Goal: Browse casually: Explore the website without a specific task or goal

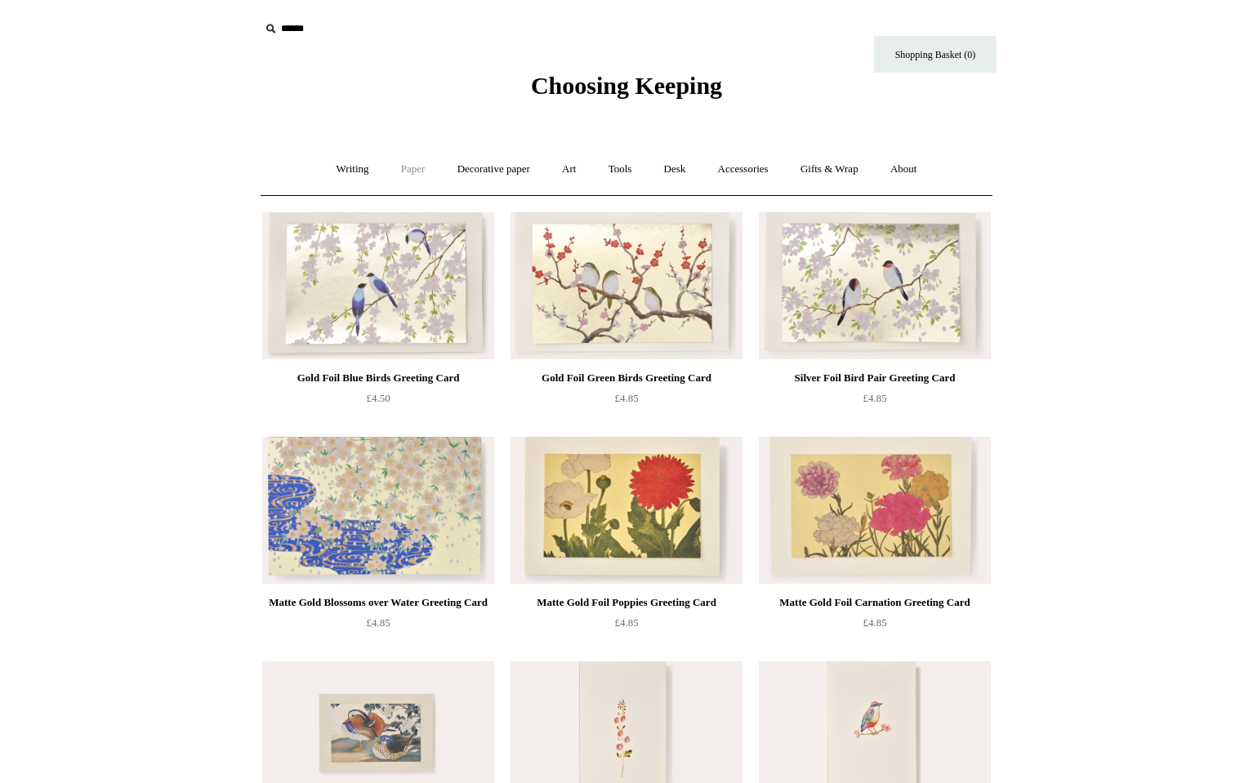
click at [406, 164] on link "Paper +" at bounding box center [413, 169] width 54 height 43
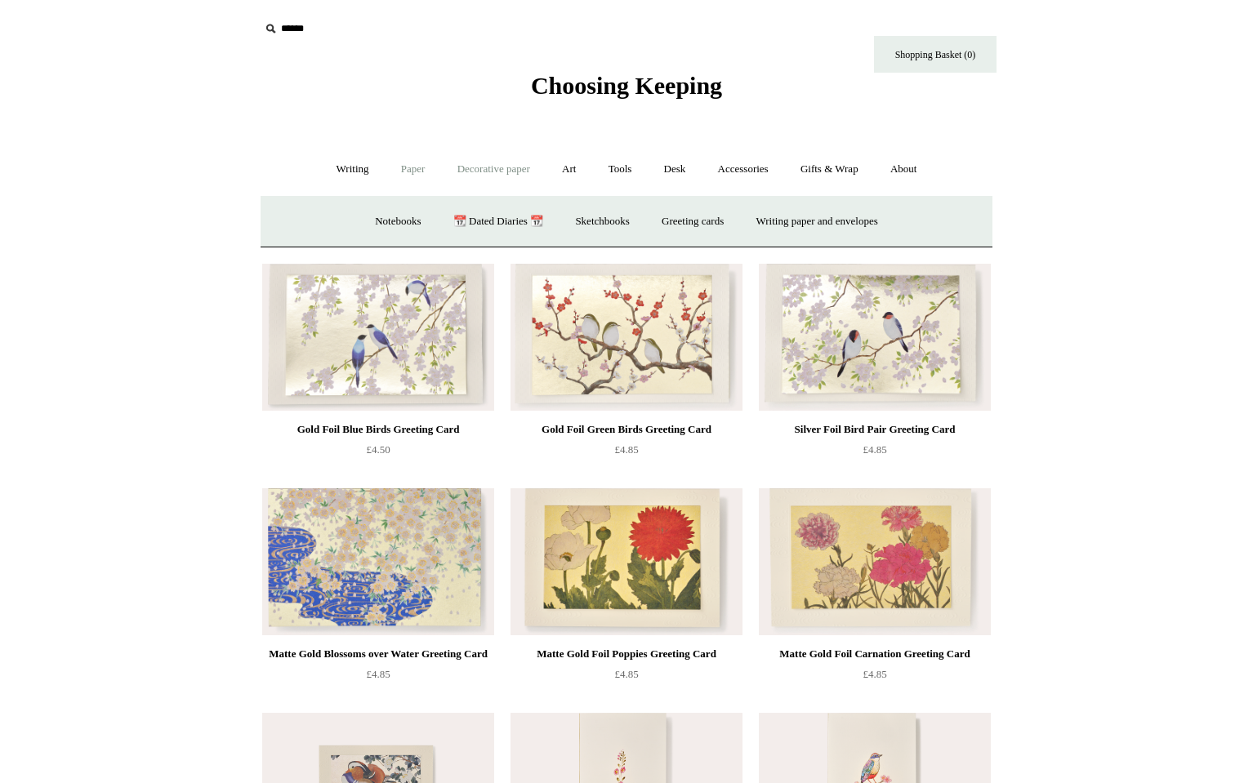
click at [450, 172] on link "Decorative paper +" at bounding box center [494, 169] width 102 height 43
click at [367, 222] on link "All" at bounding box center [378, 221] width 43 height 43
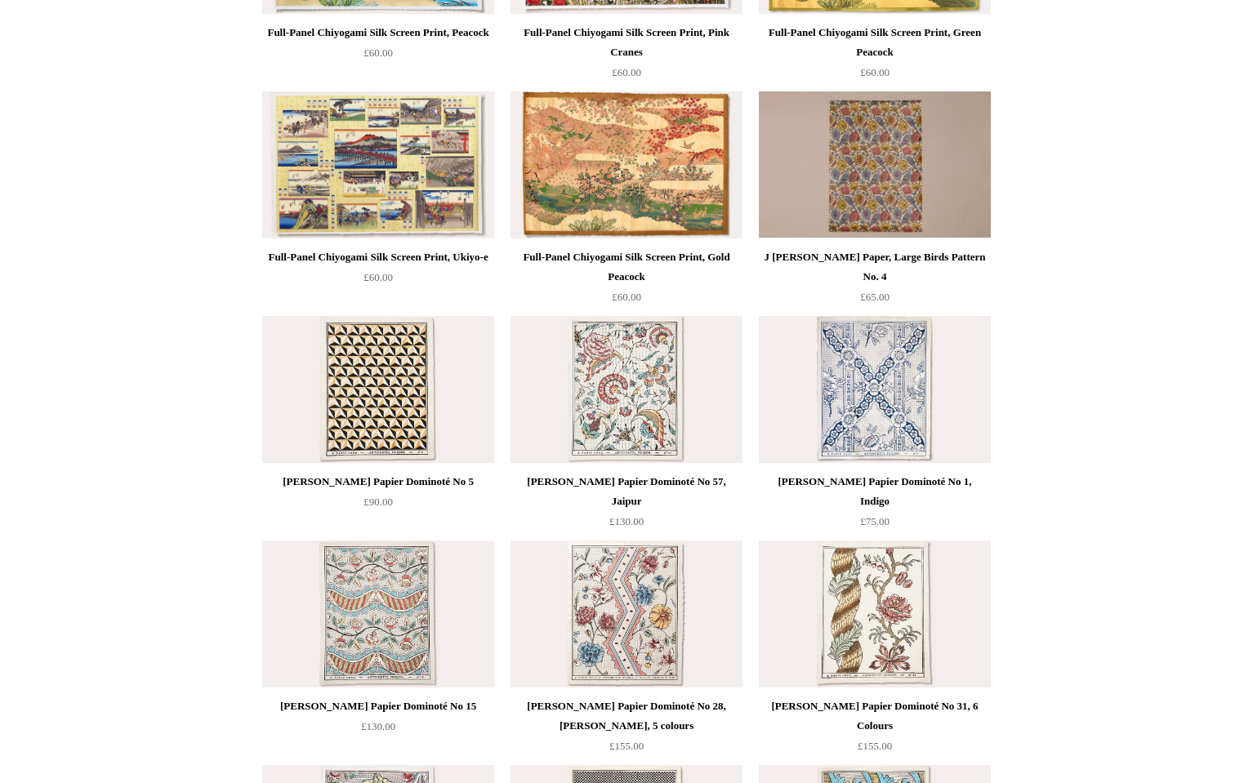
scroll to position [849, 0]
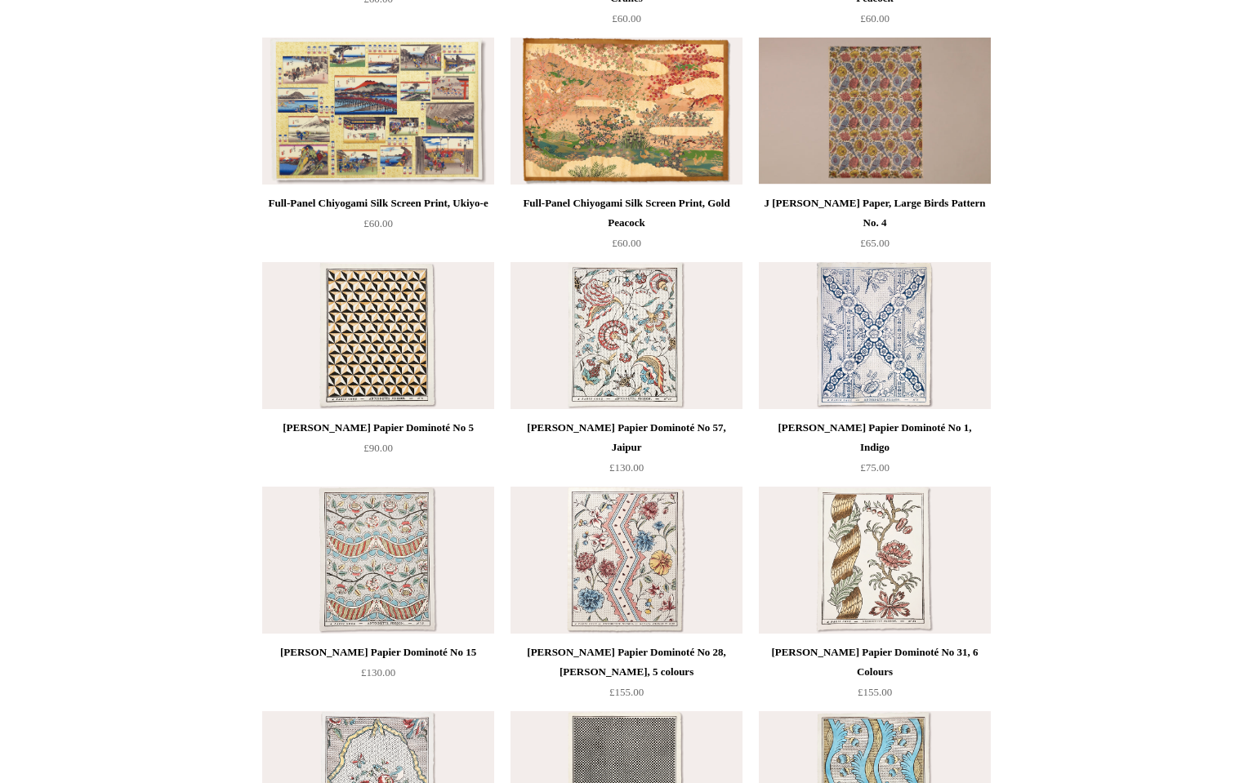
click at [911, 324] on img at bounding box center [875, 335] width 232 height 147
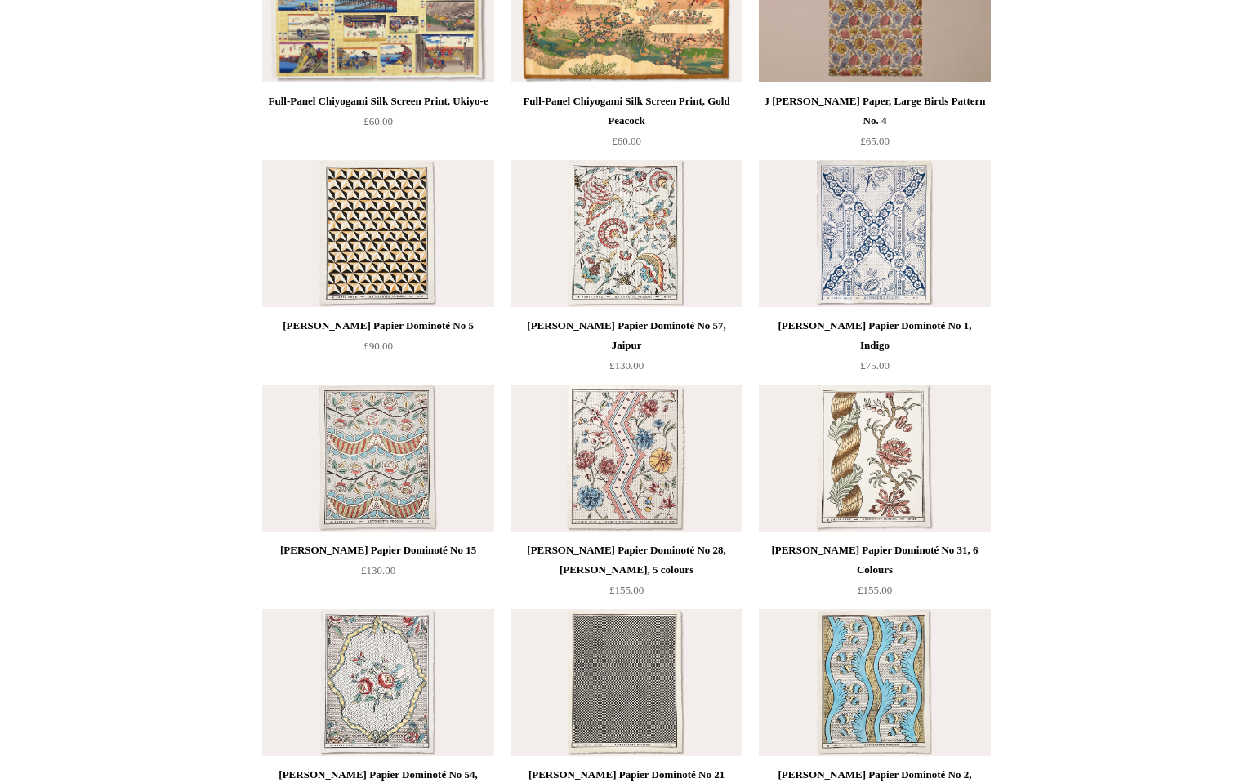
scroll to position [0, 0]
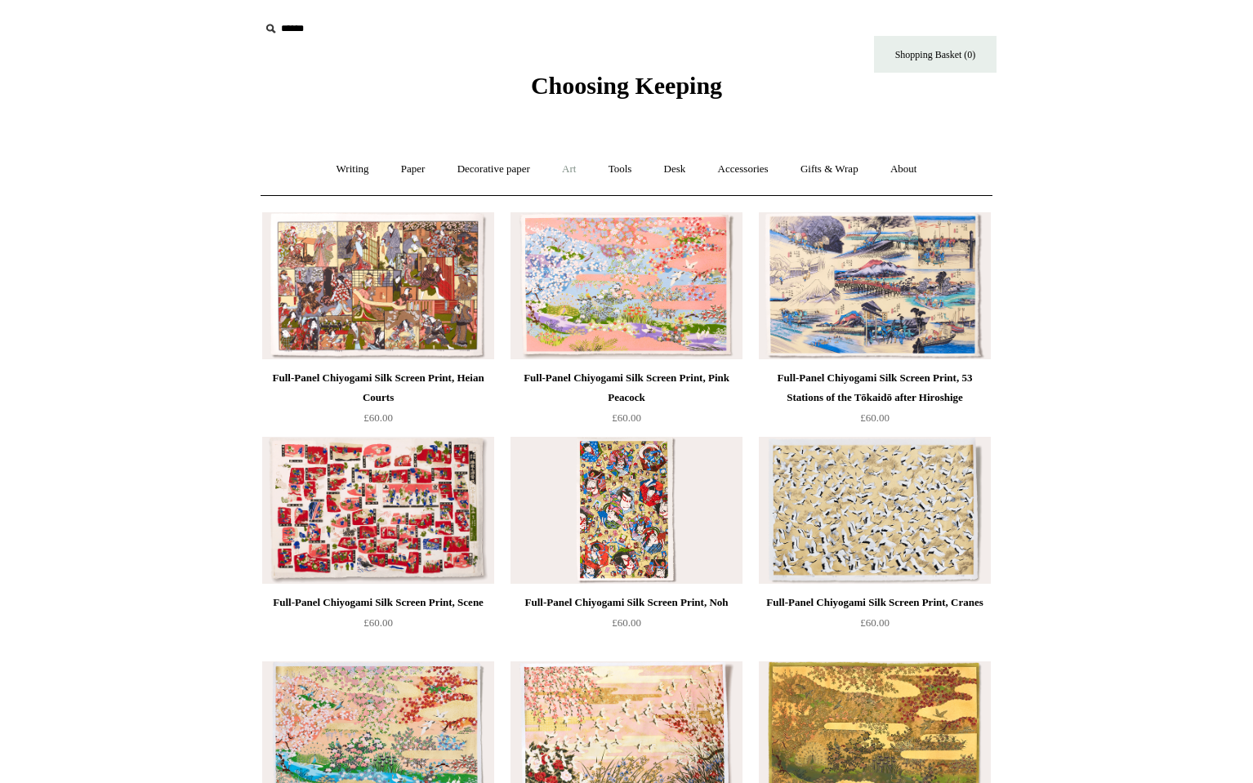
click at [584, 167] on link "Art +" at bounding box center [568, 169] width 43 height 43
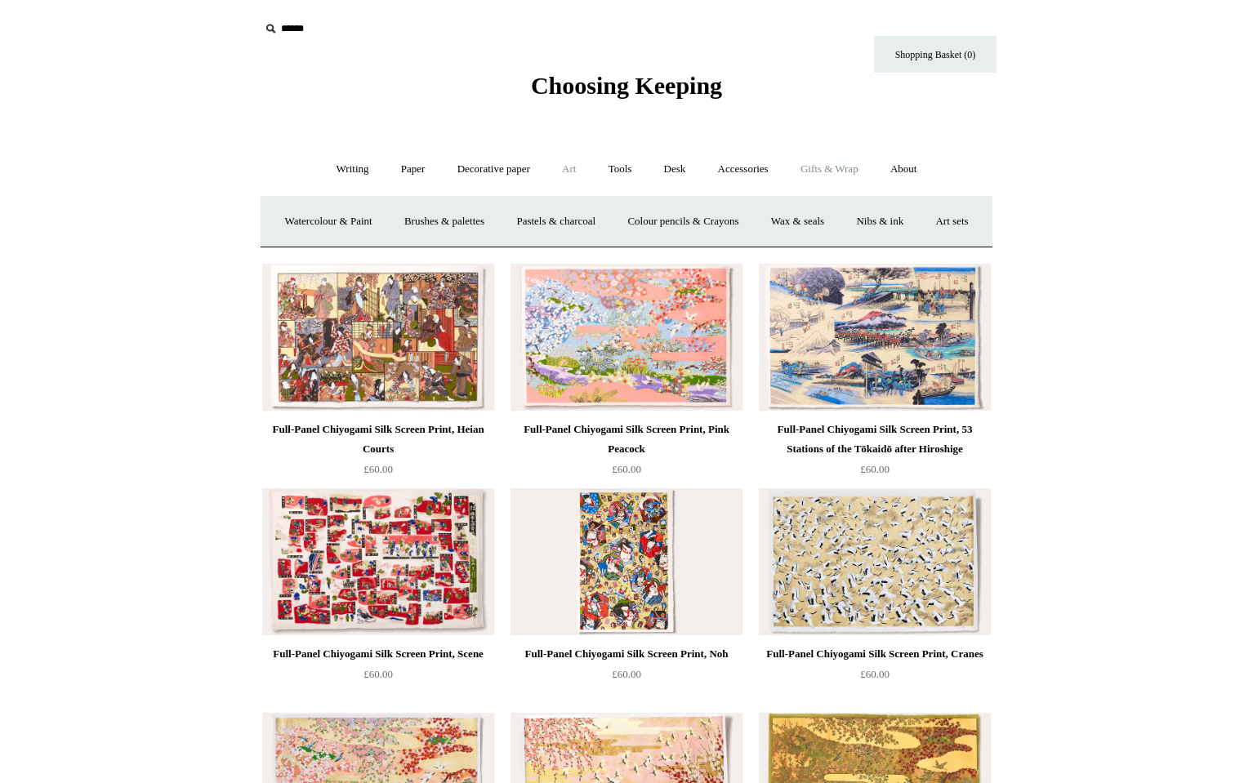
click at [821, 172] on link "Gifts & Wrap +" at bounding box center [829, 169] width 87 height 43
click at [509, 223] on link "Wrapping paper & Gift Bags" at bounding box center [465, 221] width 152 height 43
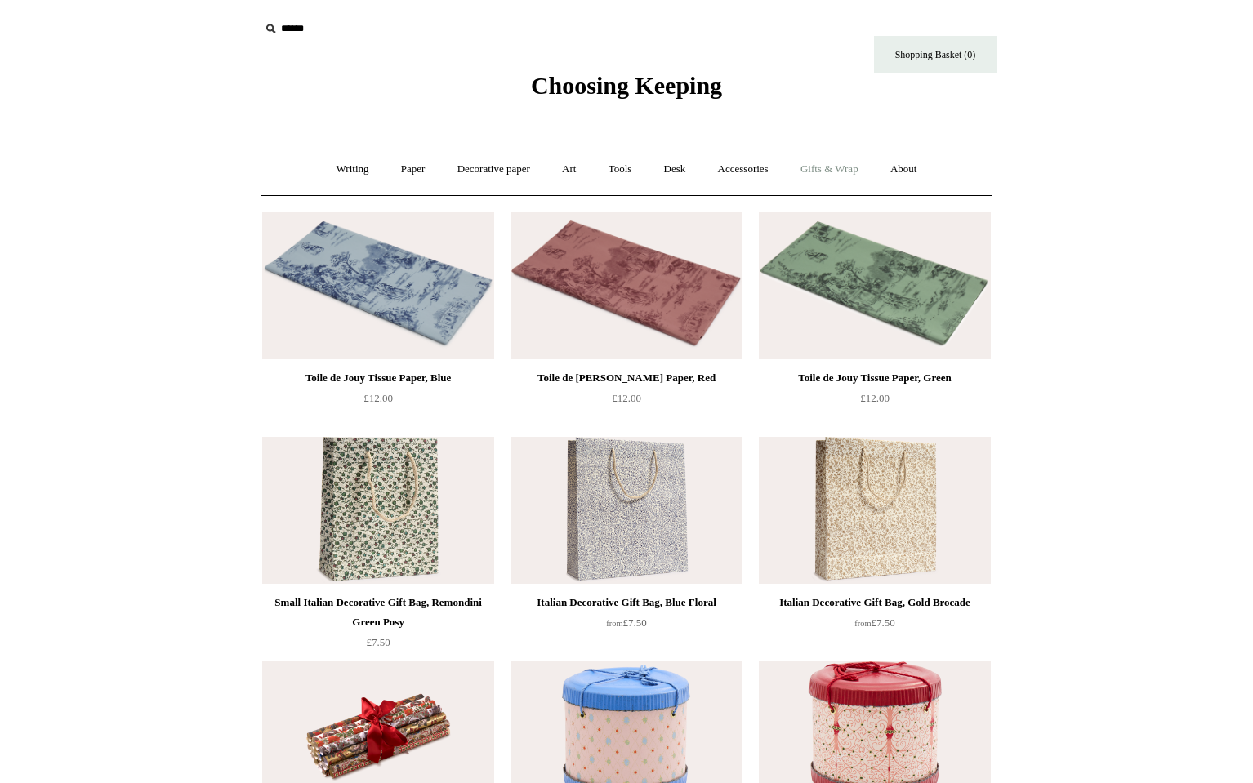
click at [818, 168] on link "Gifts & Wrap +" at bounding box center [829, 169] width 87 height 43
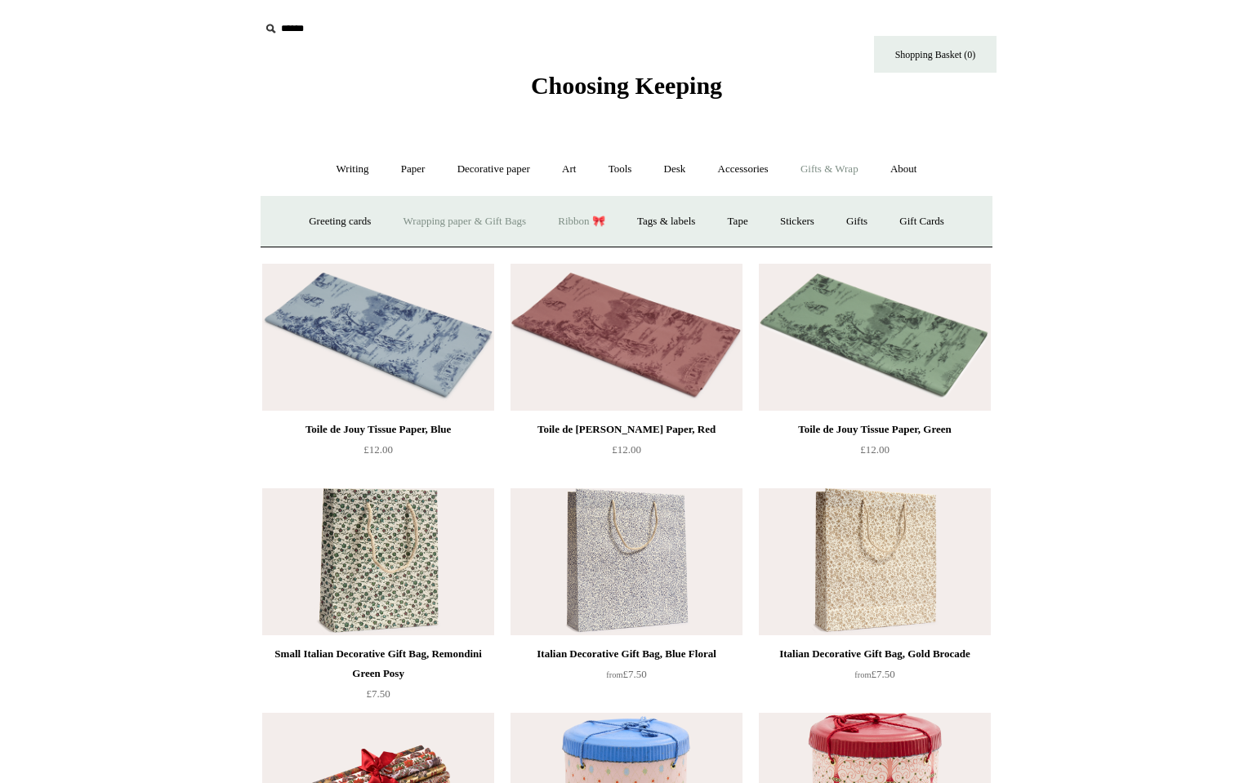
click at [560, 219] on link "Ribbon 🎀" at bounding box center [581, 221] width 77 height 43
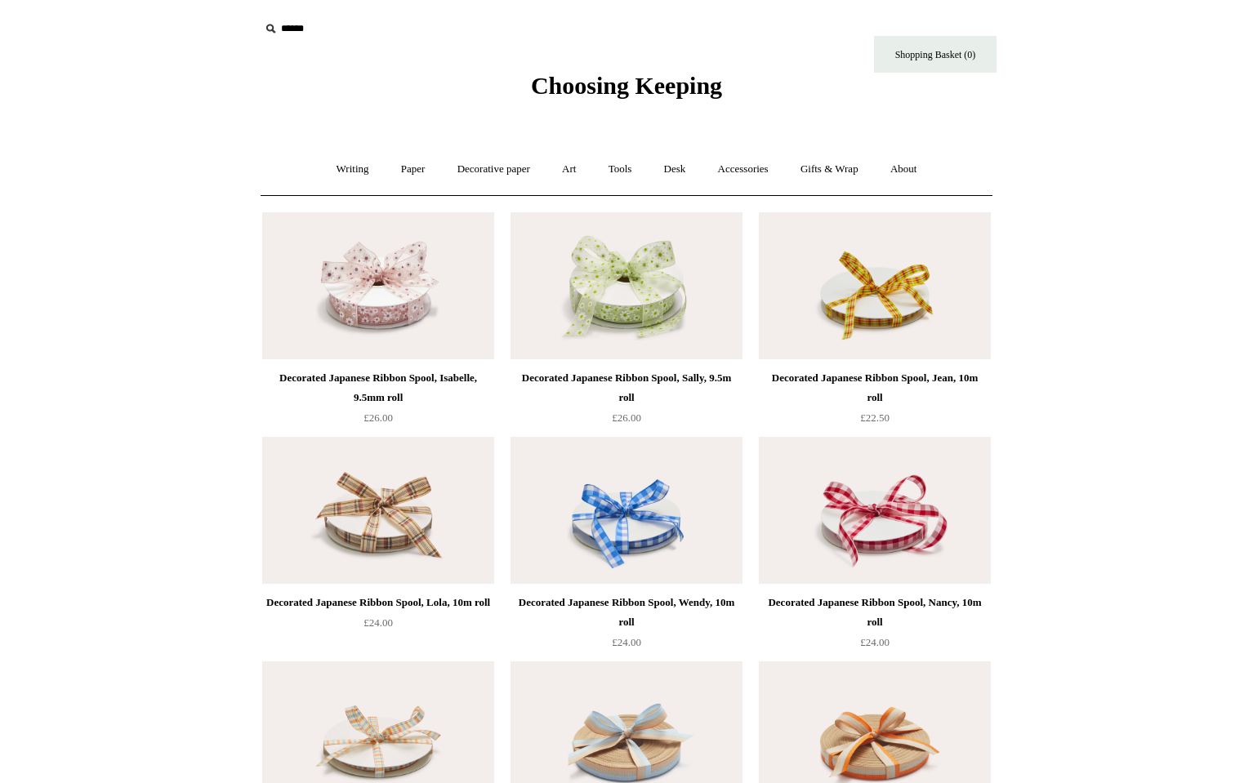
click at [897, 293] on img at bounding box center [875, 285] width 232 height 147
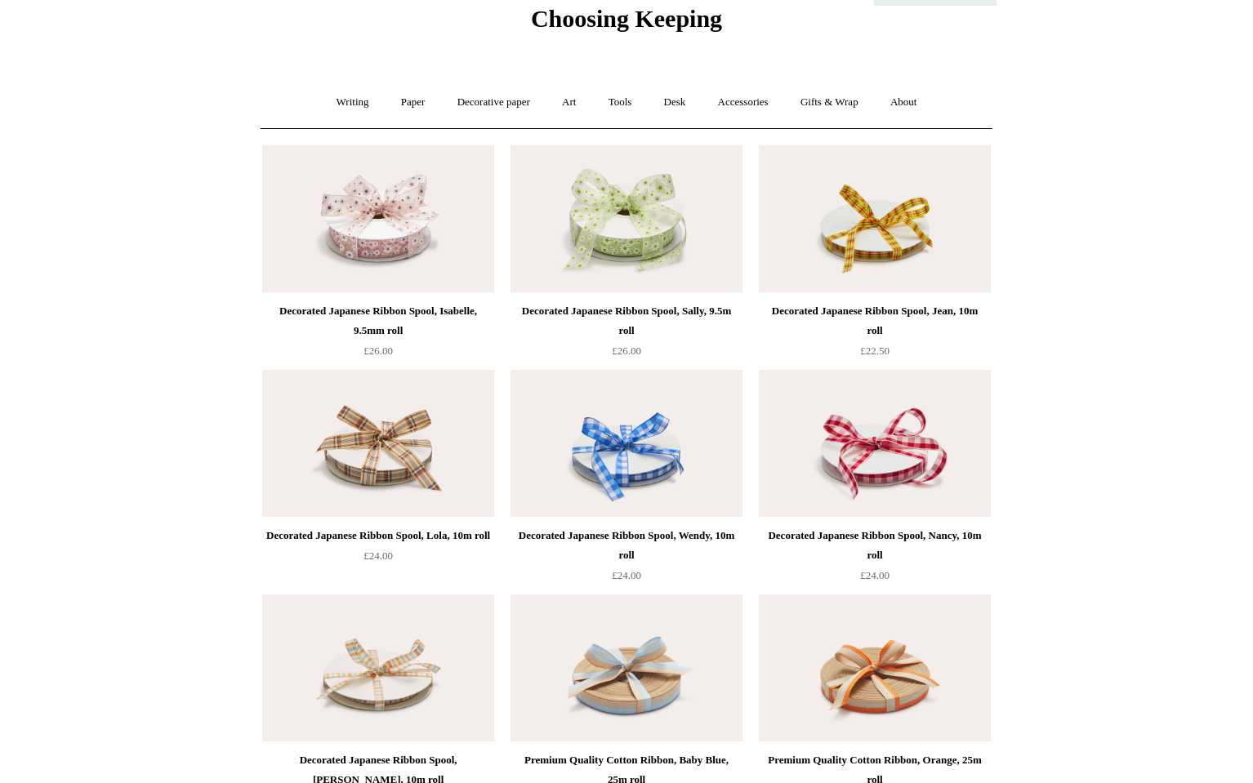
scroll to position [320, 0]
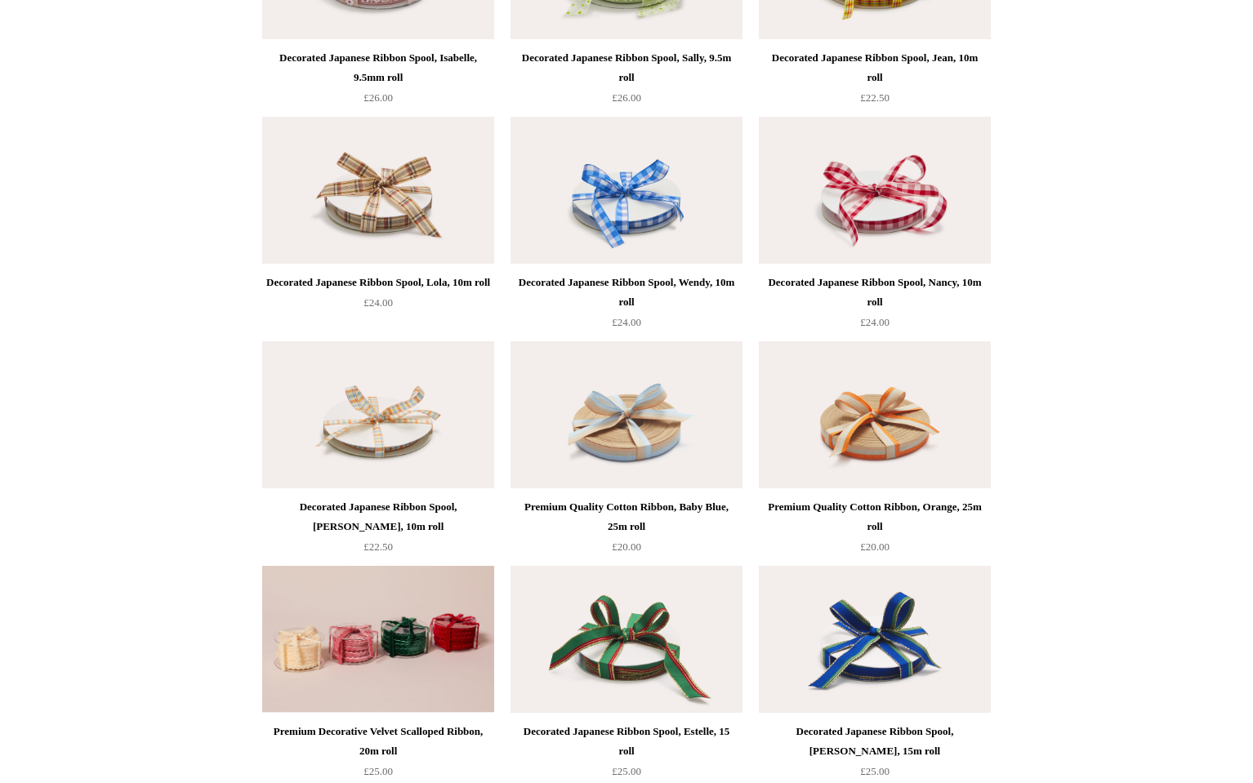
click at [903, 382] on img at bounding box center [875, 414] width 232 height 147
